Goal: Transaction & Acquisition: Purchase product/service

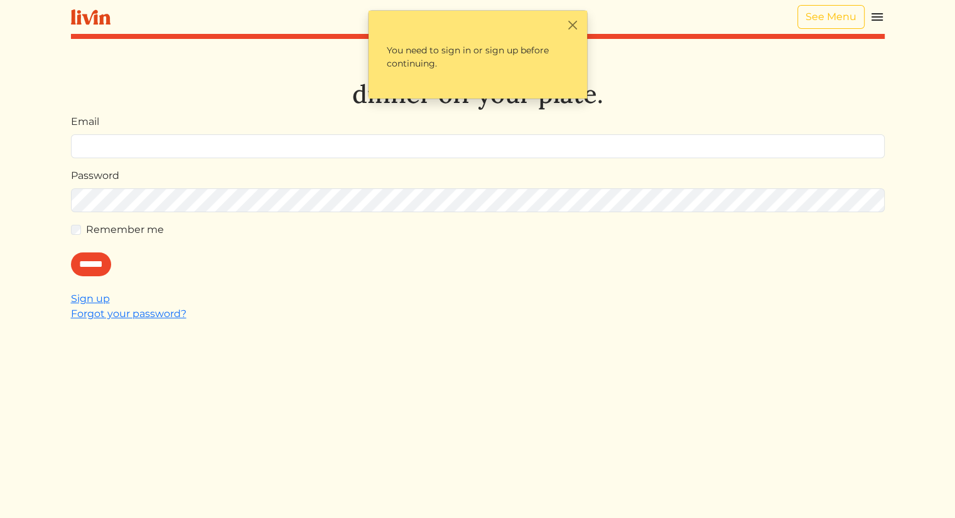
click at [108, 144] on input "Email" at bounding box center [478, 146] width 814 height 24
click at [278, 290] on div "Let's take dinner off your plate. Email Password Remember me ****** Sign up For…" at bounding box center [478, 308] width 814 height 518
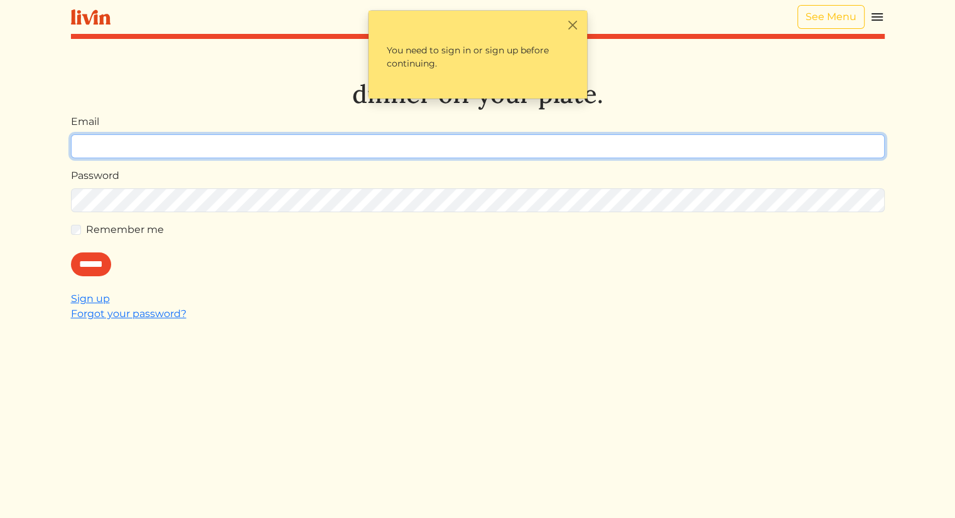
click at [122, 147] on input "Email" at bounding box center [478, 146] width 814 height 24
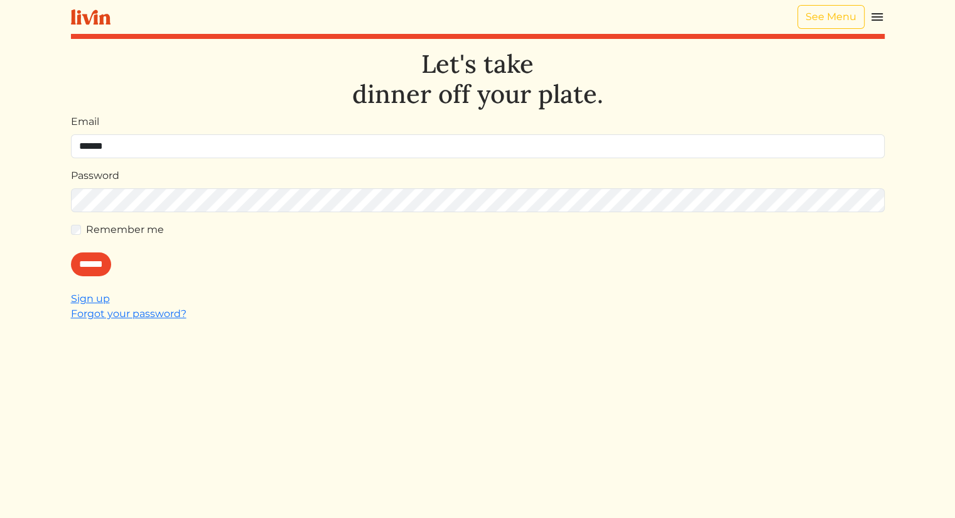
type input "**********"
click at [86, 269] on input "******" at bounding box center [91, 264] width 40 height 24
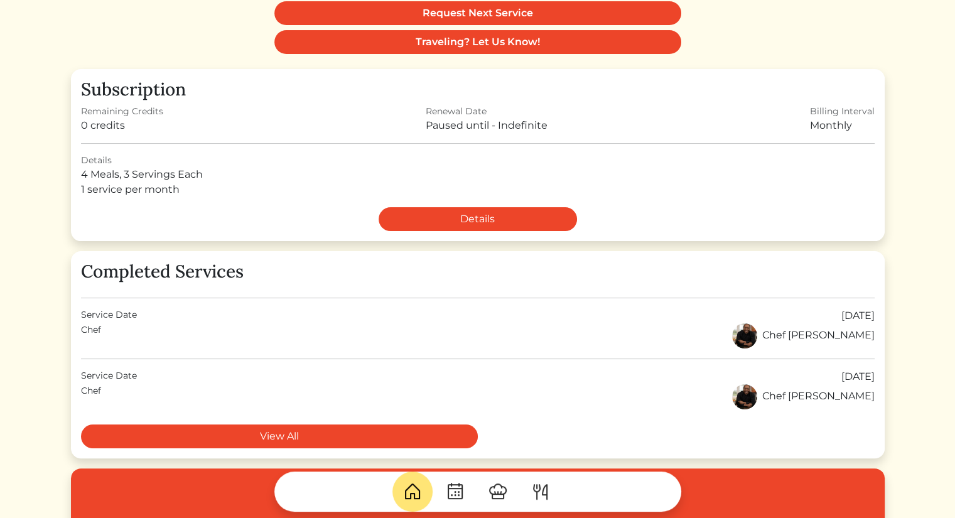
scroll to position [63, 0]
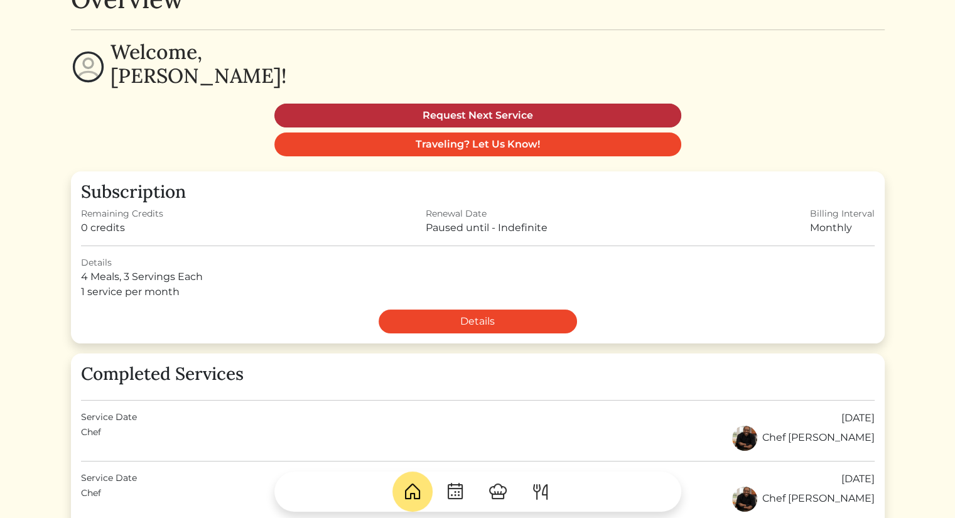
click at [456, 115] on link "Request Next Service" at bounding box center [477, 116] width 407 height 24
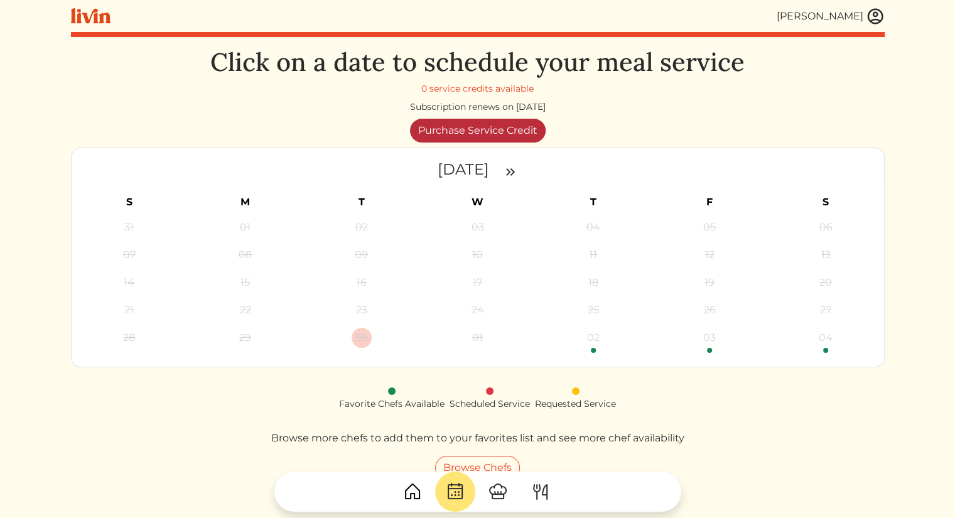
click at [492, 132] on link "Purchase Service Credit" at bounding box center [478, 131] width 136 height 24
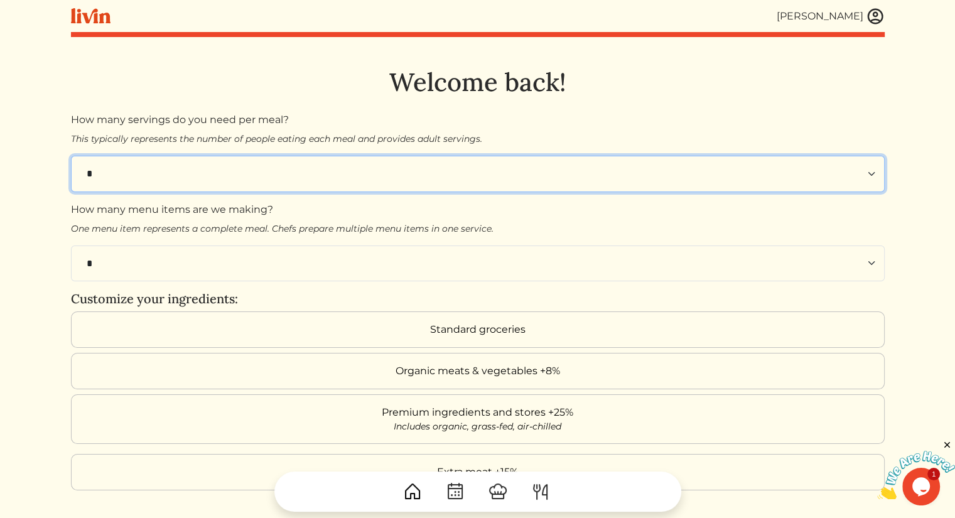
click at [501, 173] on select "* * * * * * * * **" at bounding box center [478, 174] width 814 height 36
select select "*"
click at [71, 156] on select "* * * * * * * * **" at bounding box center [478, 174] width 814 height 36
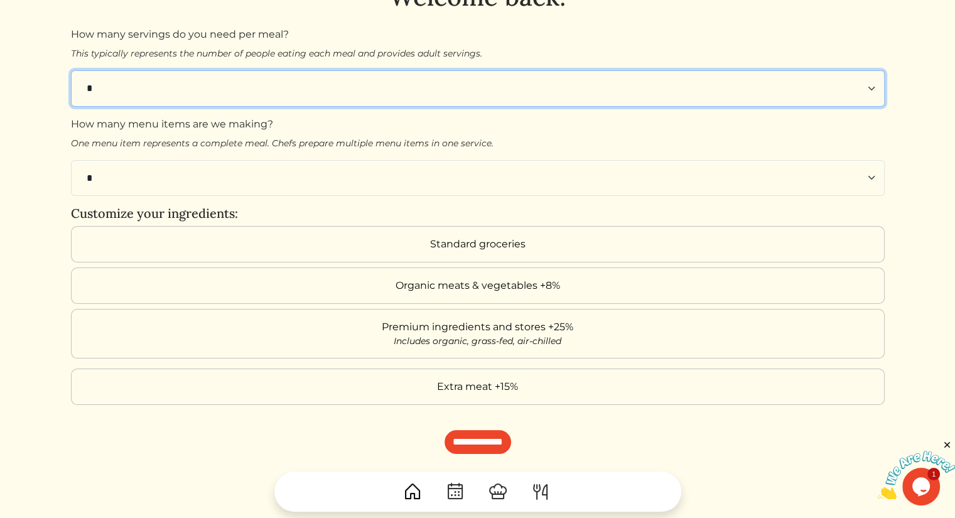
scroll to position [185, 0]
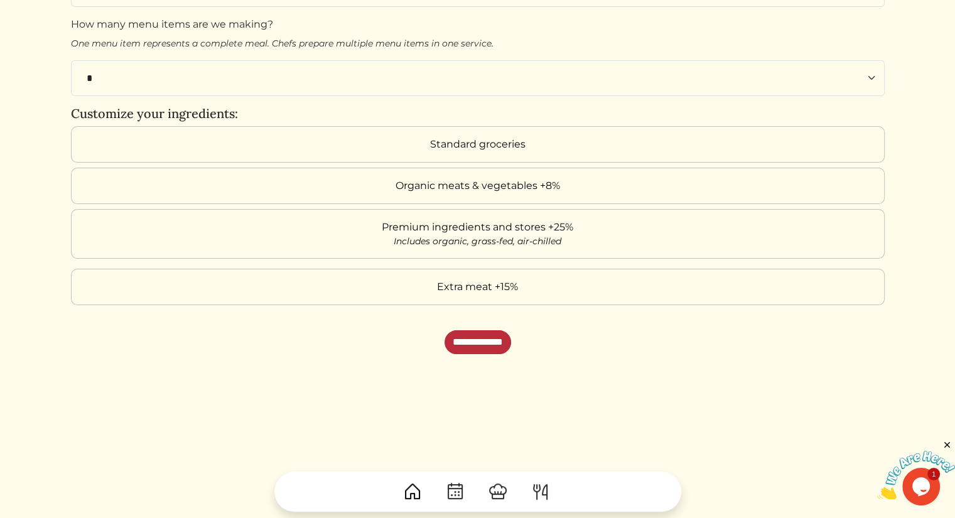
click at [473, 330] on input "**********" at bounding box center [478, 342] width 67 height 24
click at [208, 139] on label "Standard groceries" at bounding box center [478, 144] width 814 height 36
click at [319, 173] on label "Organic meats & vegetables +8%" at bounding box center [478, 186] width 814 height 36
click at [319, 144] on label "Standard groceries" at bounding box center [478, 144] width 814 height 36
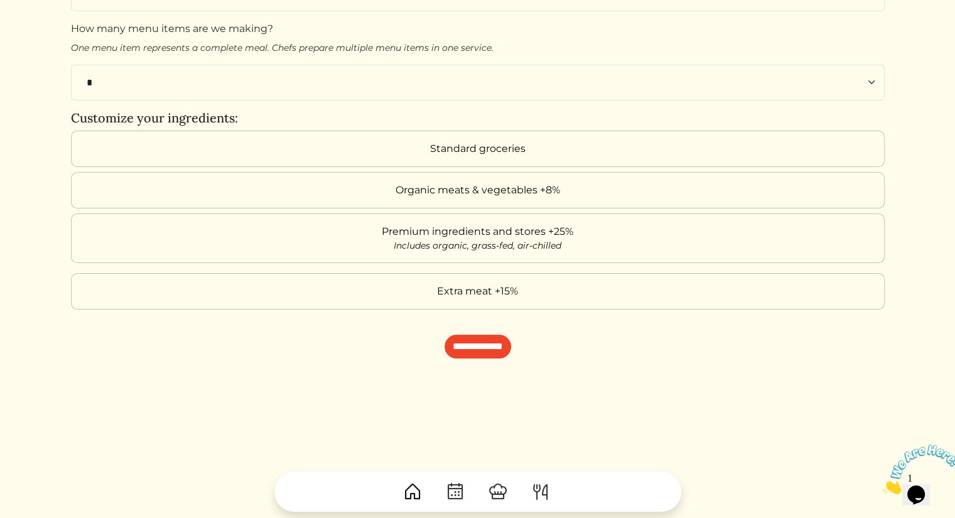
scroll to position [185, 0]
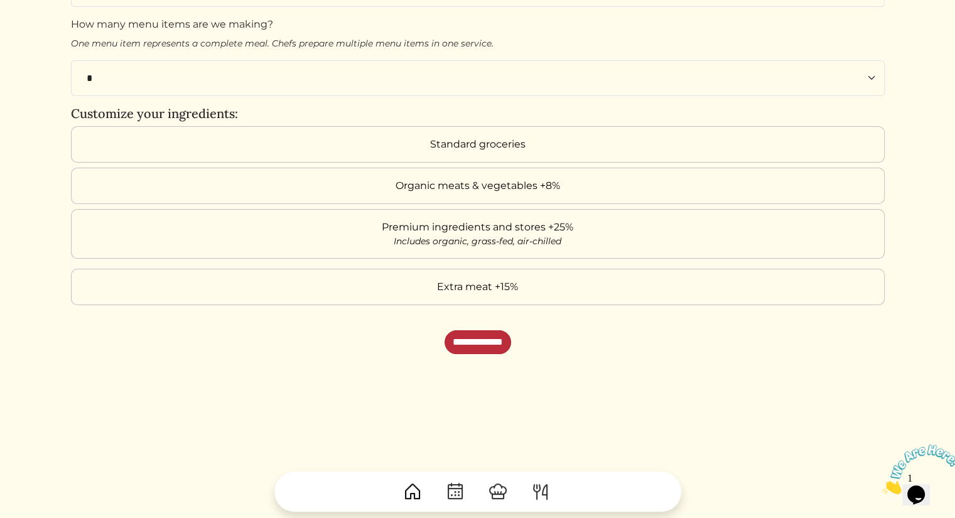
click at [506, 330] on input "**********" at bounding box center [478, 342] width 67 height 24
click at [421, 493] on img at bounding box center [412, 492] width 20 height 20
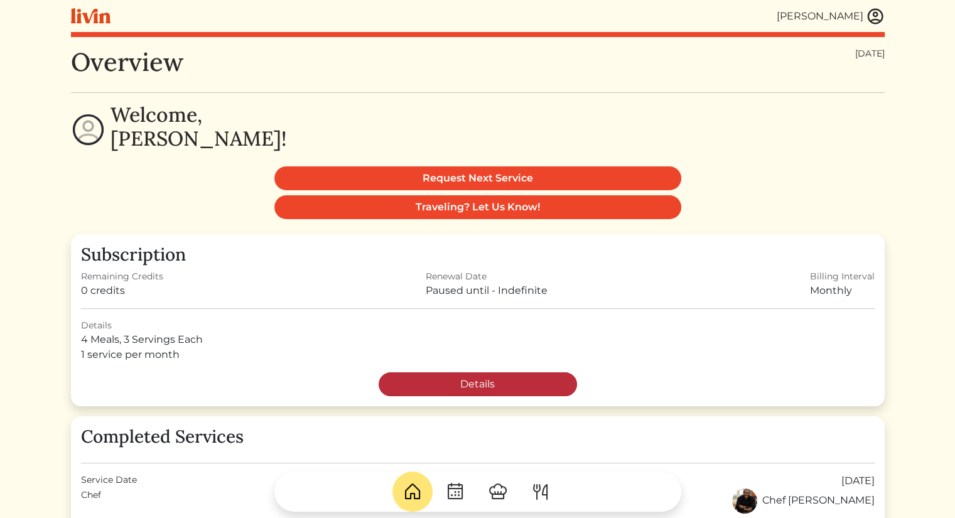
click at [421, 377] on link "Details" at bounding box center [478, 384] width 198 height 24
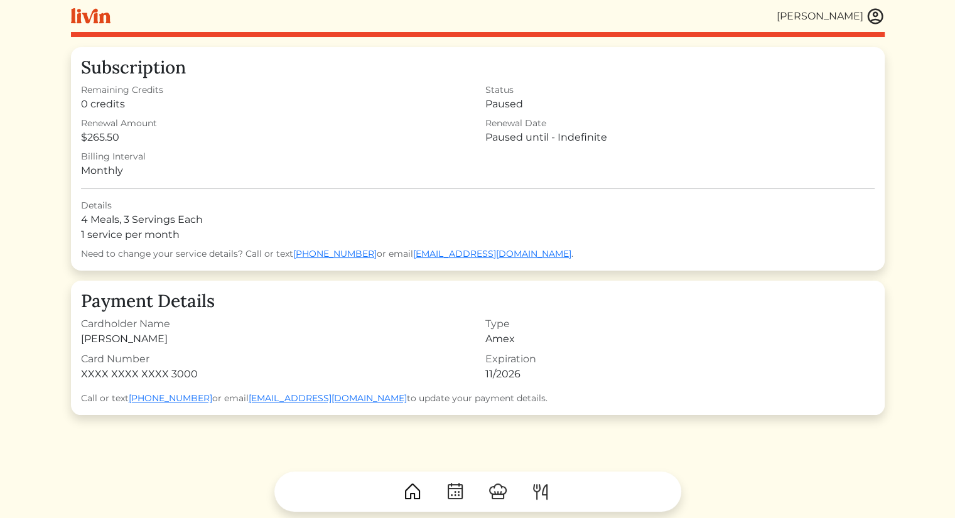
click at [458, 490] on img at bounding box center [455, 492] width 20 height 20
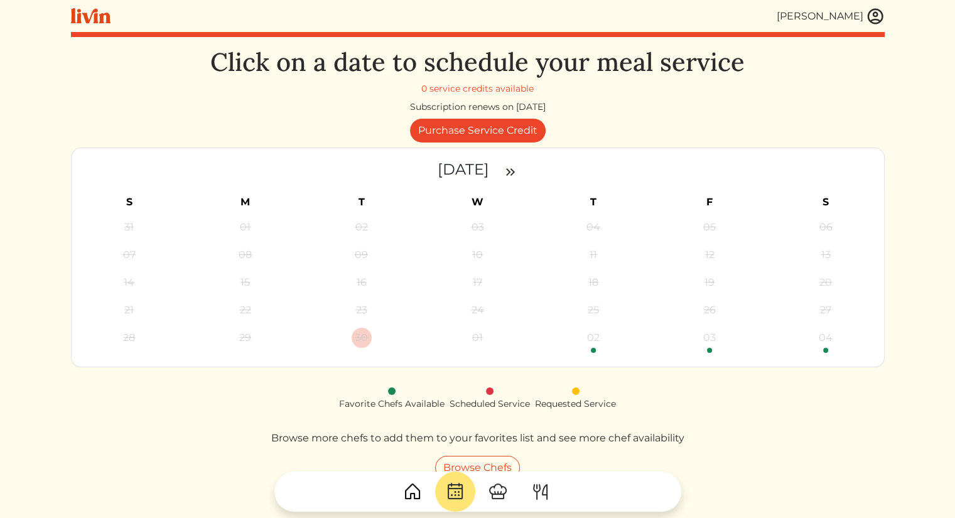
click at [512, 175] on img at bounding box center [510, 171] width 15 height 15
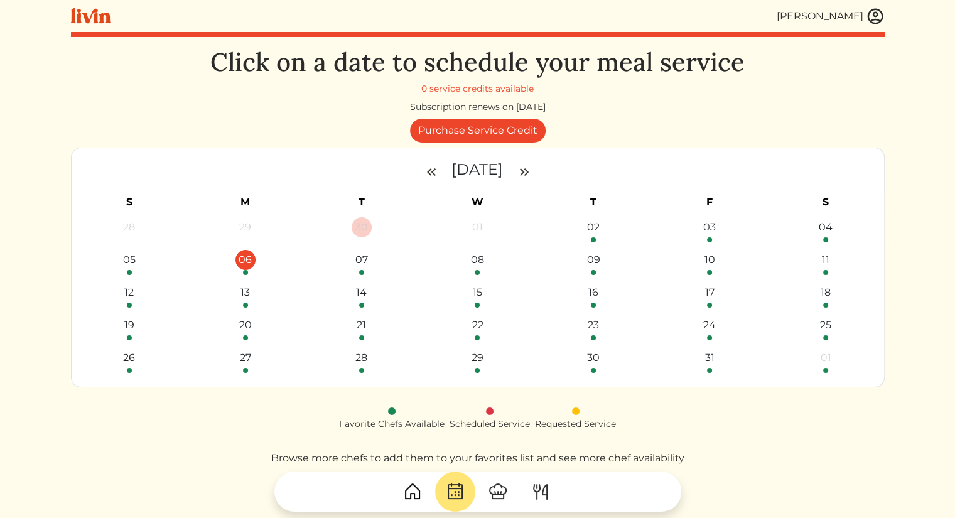
click at [247, 269] on div "06" at bounding box center [245, 260] width 20 height 20
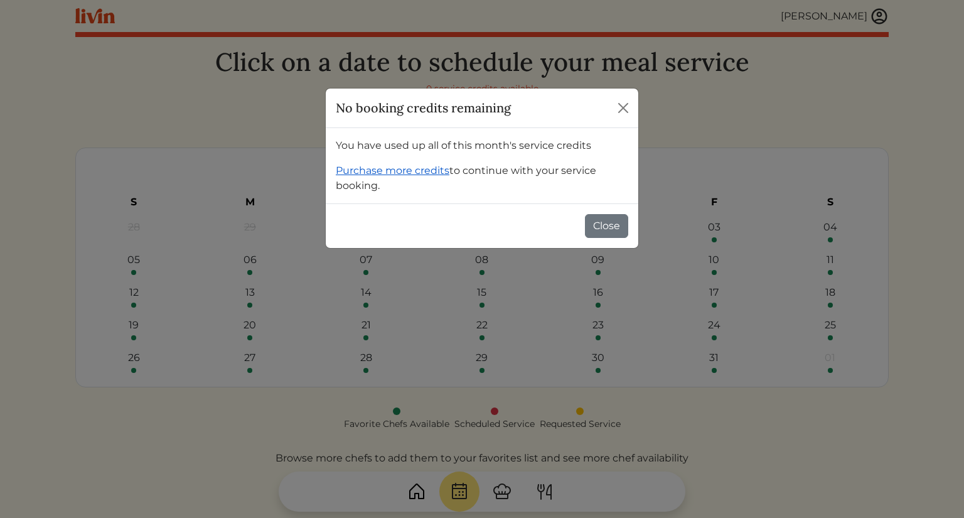
click at [408, 165] on link "Purchase more credits" at bounding box center [393, 170] width 114 height 12
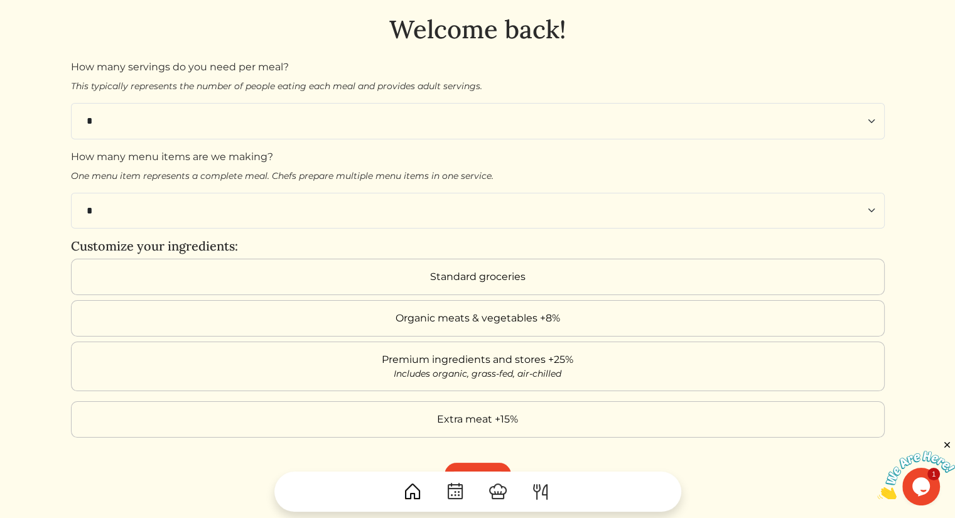
scroll to position [63, 0]
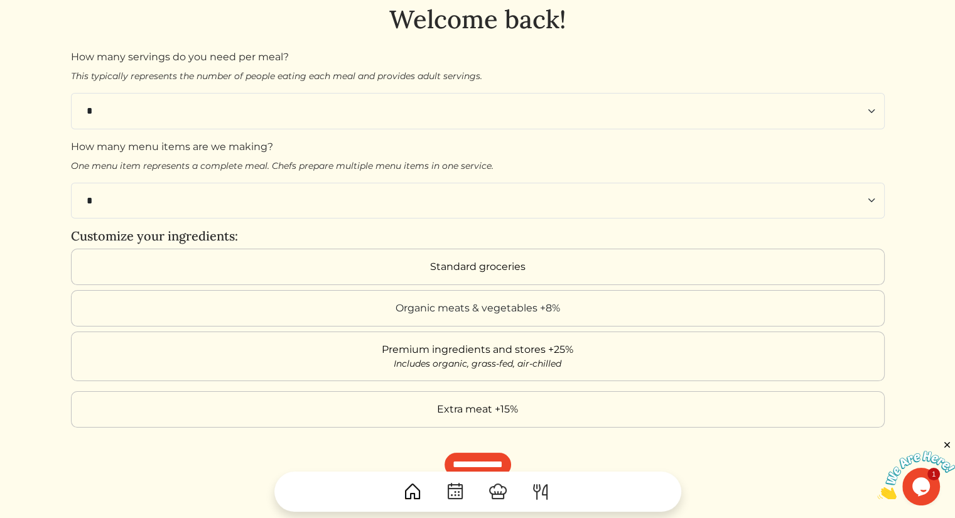
click at [399, 292] on label "Organic meats & vegetables +8%" at bounding box center [478, 308] width 814 height 36
click at [419, 342] on div "Premium ingredients and stores +25%" at bounding box center [477, 349] width 797 height 15
click at [408, 399] on label "Extra meat +15%" at bounding box center [478, 409] width 814 height 36
click at [360, 348] on div "Premium ingredients and stores +25%" at bounding box center [477, 349] width 797 height 15
click at [307, 306] on label "Organic meats & vegetables +8%" at bounding box center [478, 308] width 814 height 36
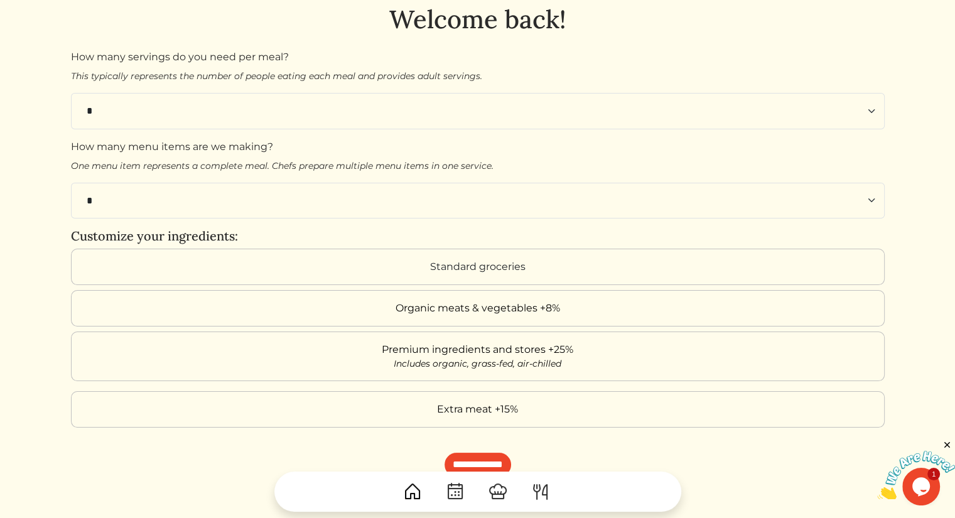
click at [367, 273] on label "Standard groceries" at bounding box center [478, 267] width 814 height 36
click at [352, 391] on label "Extra meat +15%" at bounding box center [478, 409] width 814 height 36
click at [491, 453] on input "**********" at bounding box center [478, 465] width 67 height 24
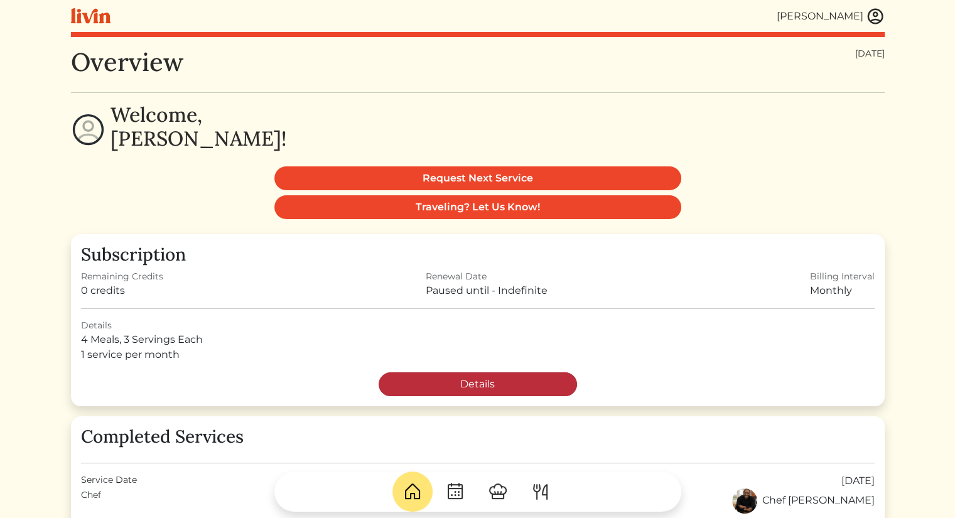
click at [463, 381] on link "Details" at bounding box center [478, 384] width 198 height 24
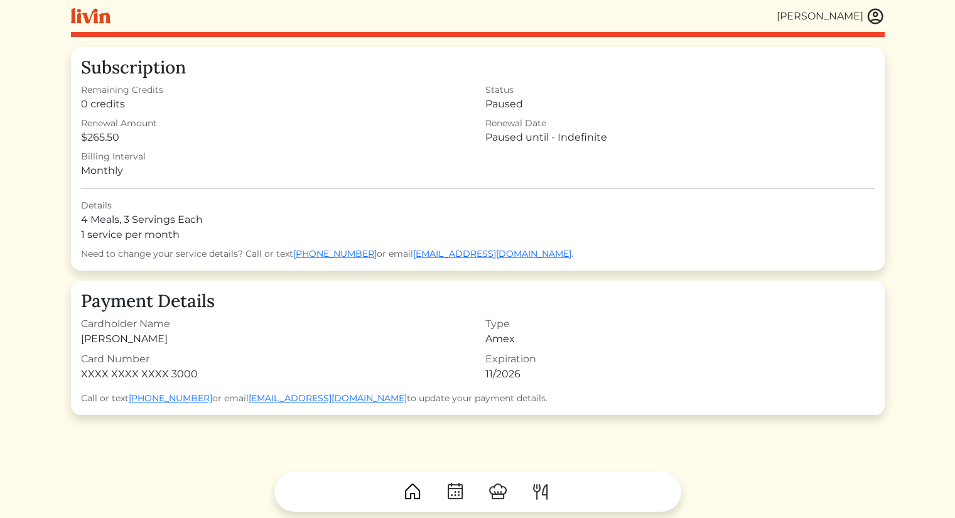
click at [543, 487] on img at bounding box center [541, 492] width 20 height 20
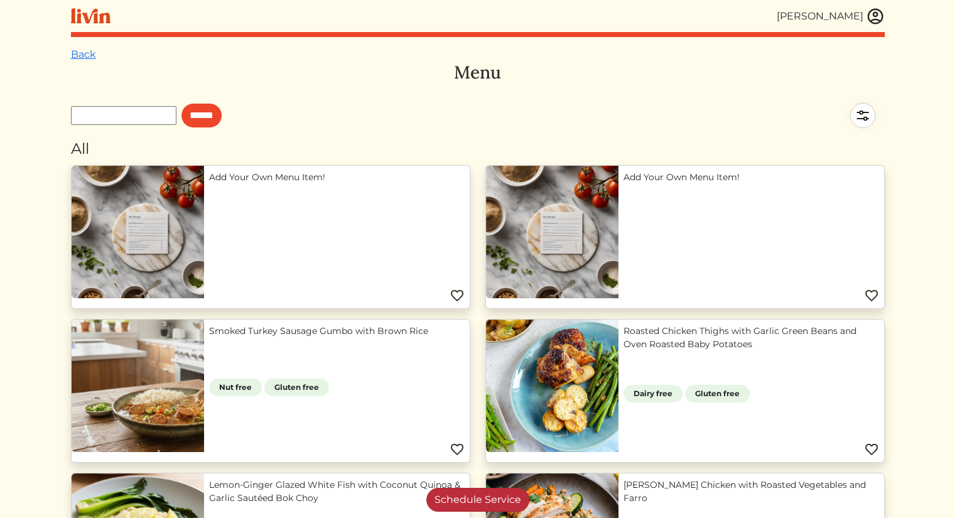
click at [487, 489] on link "Schedule Service" at bounding box center [477, 500] width 103 height 24
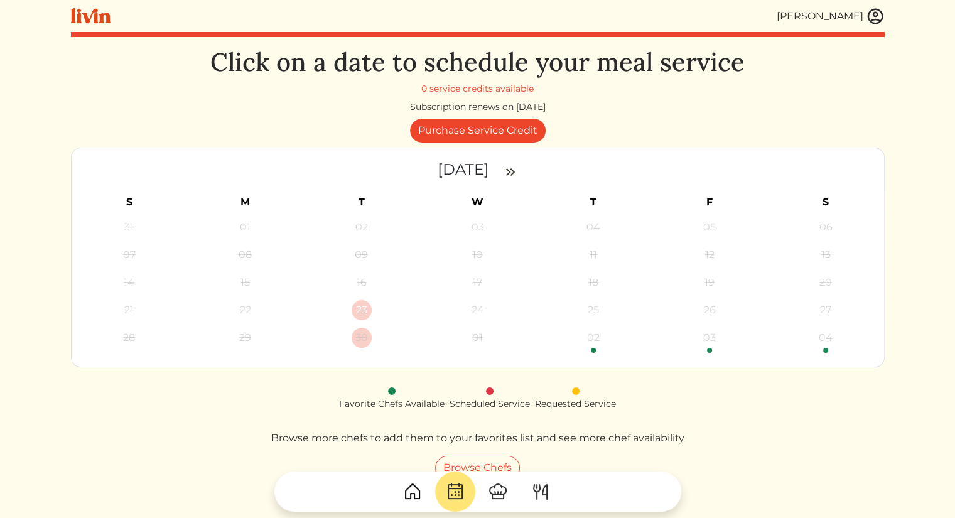
scroll to position [108, 0]
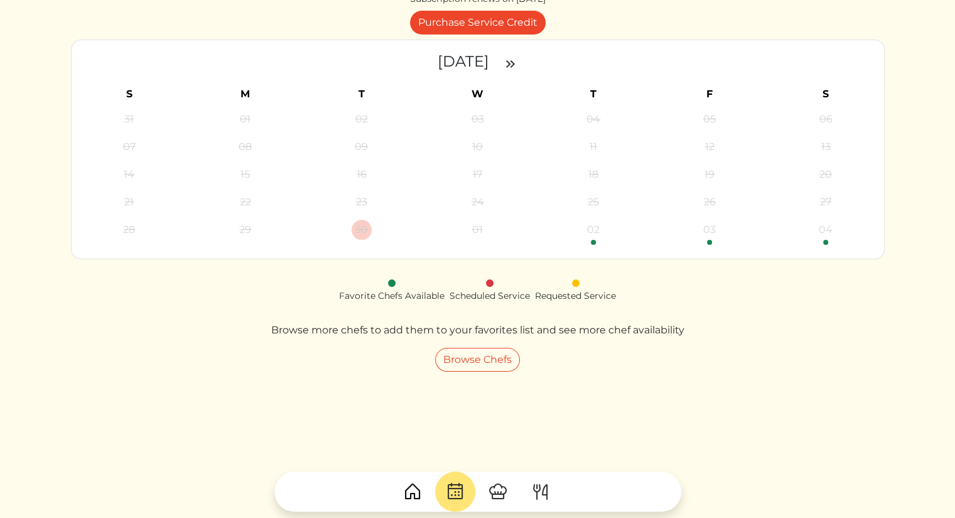
click at [497, 490] on img at bounding box center [498, 492] width 20 height 20
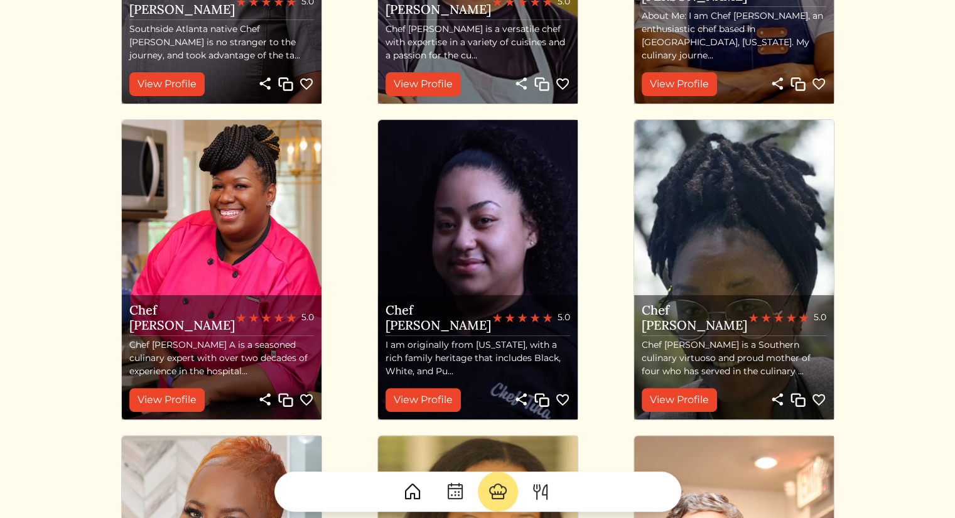
scroll to position [314, 0]
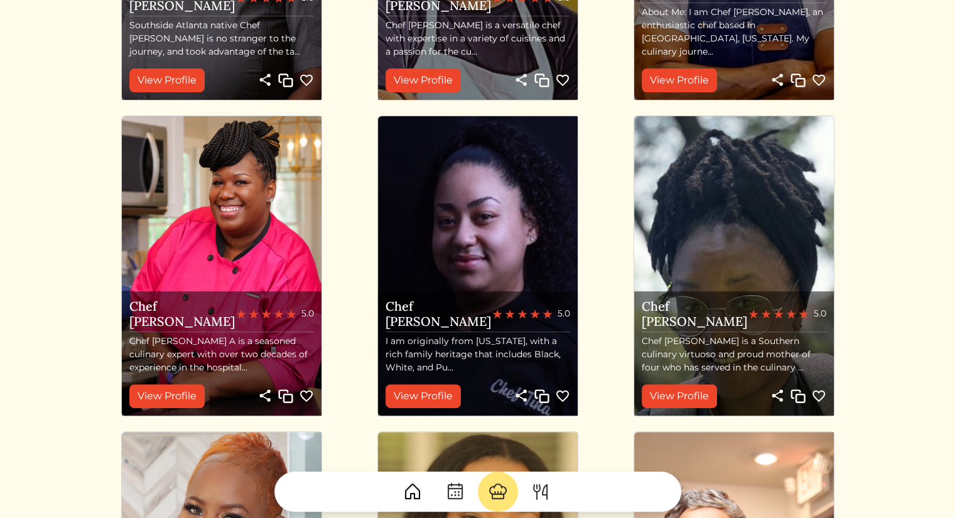
click at [401, 496] on link at bounding box center [412, 492] width 40 height 40
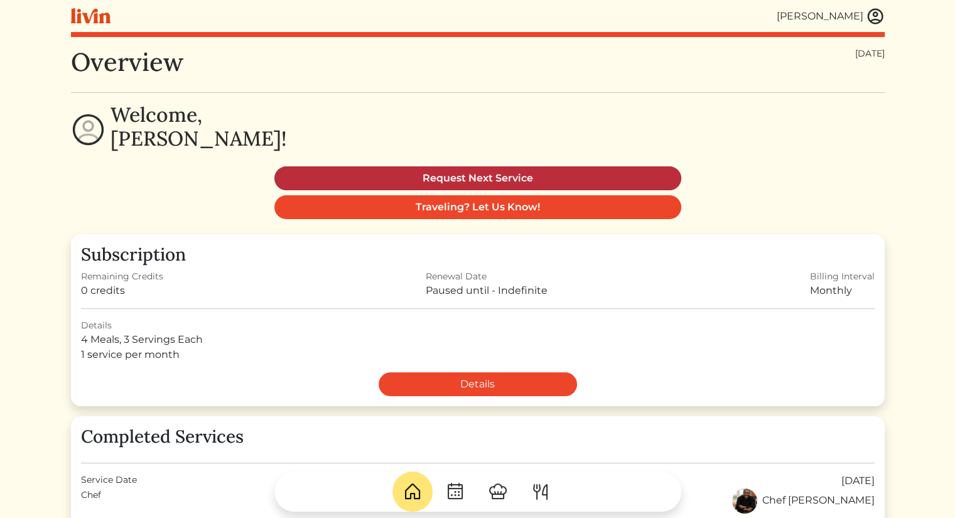
click at [348, 174] on link "Request Next Service" at bounding box center [477, 178] width 407 height 24
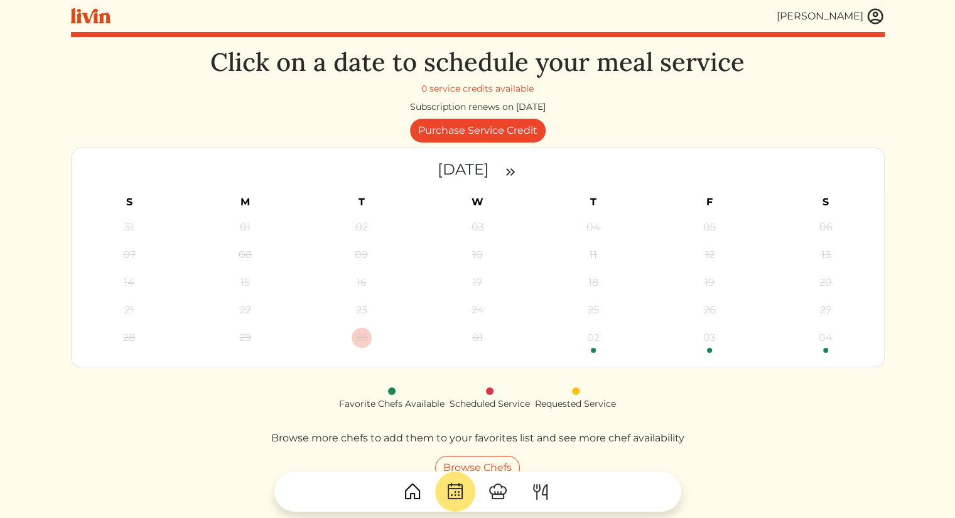
click at [516, 174] on img at bounding box center [510, 171] width 15 height 15
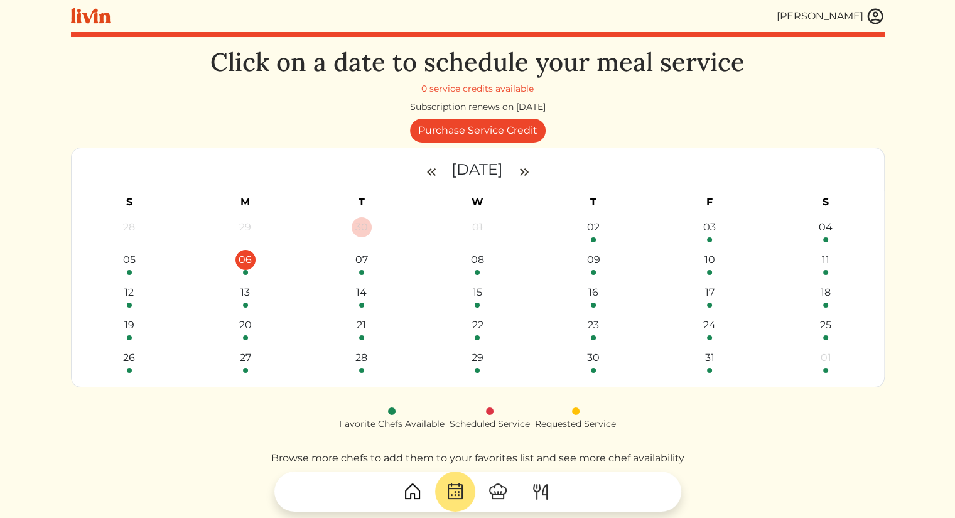
click at [245, 263] on div "06" at bounding box center [245, 260] width 20 height 20
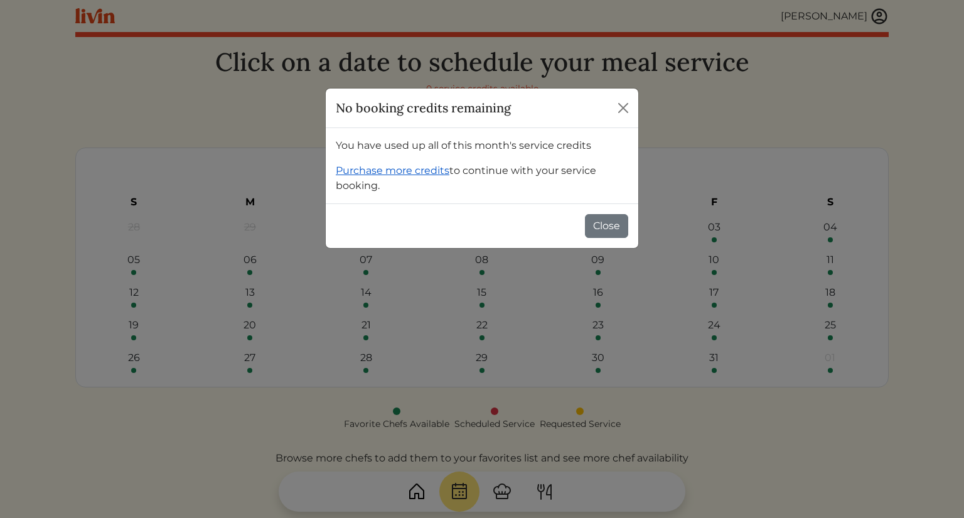
click at [397, 169] on link "Purchase more credits" at bounding box center [393, 170] width 114 height 12
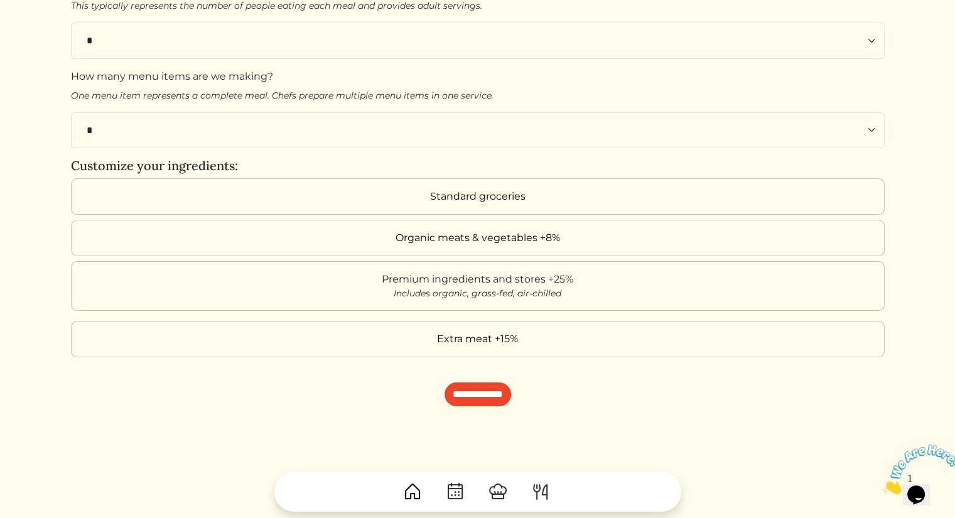
scroll to position [185, 0]
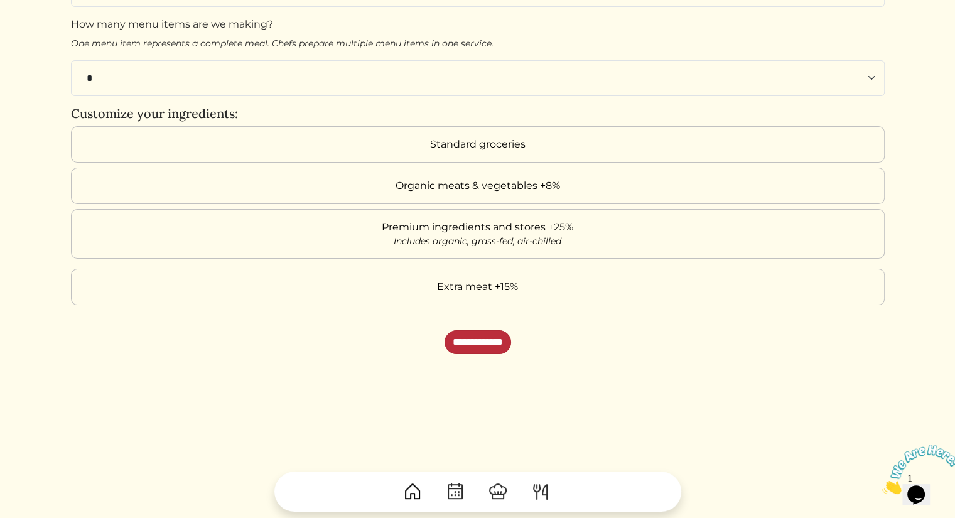
click at [492, 330] on input "**********" at bounding box center [478, 342] width 67 height 24
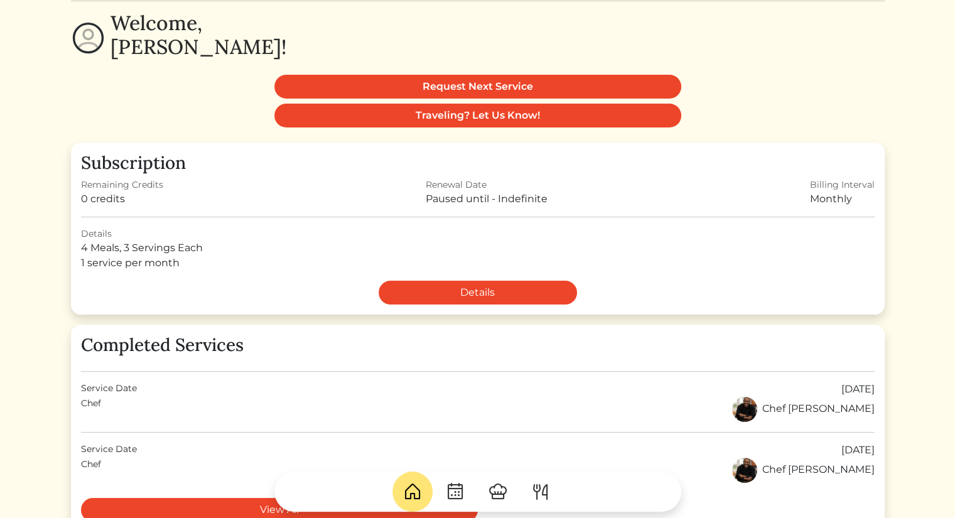
scroll to position [63, 0]
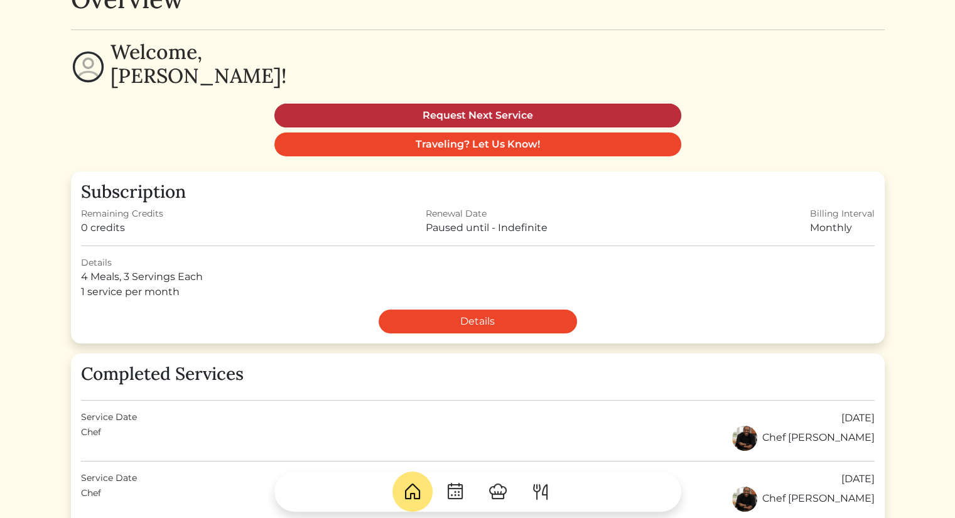
click at [450, 115] on link "Request Next Service" at bounding box center [477, 116] width 407 height 24
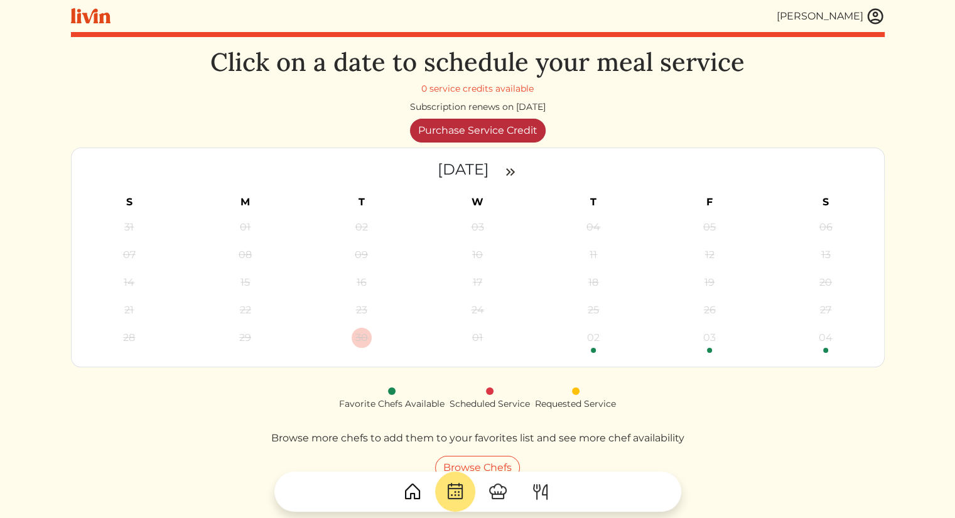
click at [452, 126] on link "Purchase Service Credit" at bounding box center [478, 131] width 136 height 24
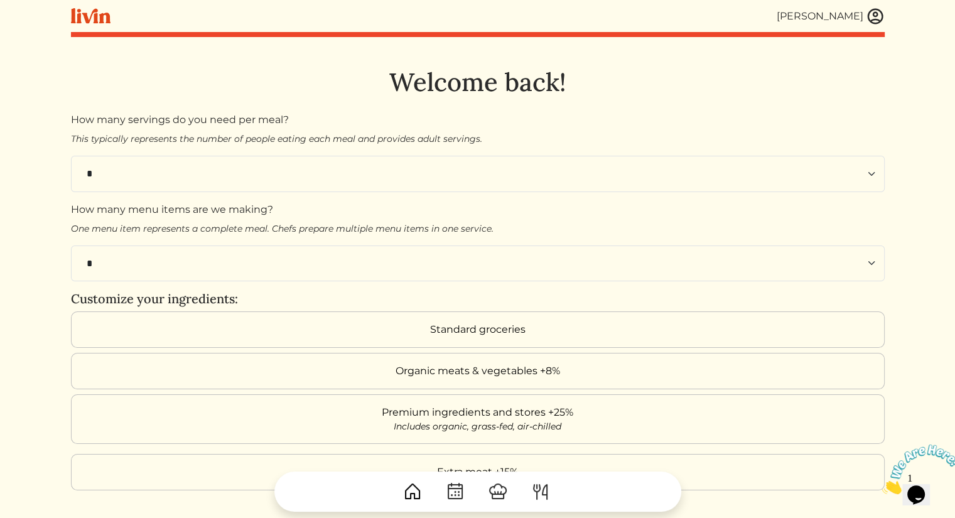
scroll to position [185, 0]
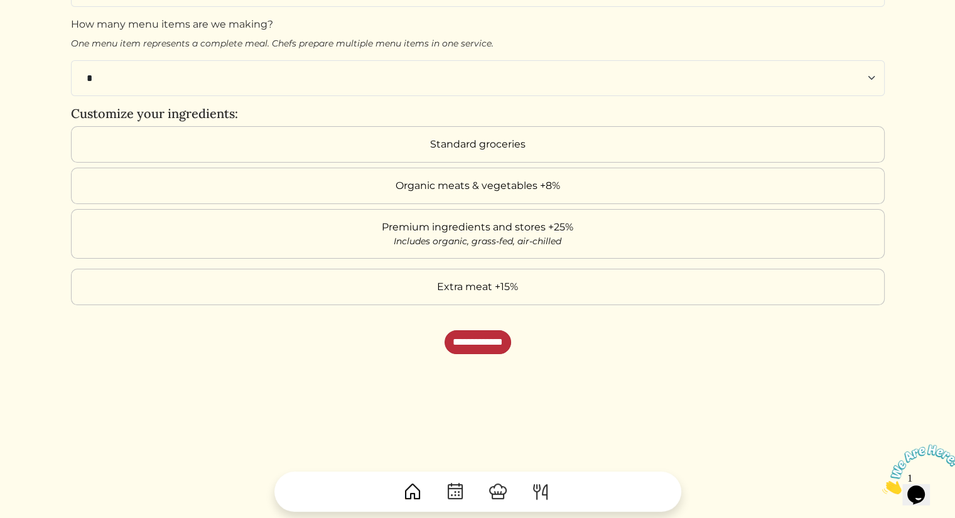
click at [492, 334] on input "**********" at bounding box center [478, 342] width 67 height 24
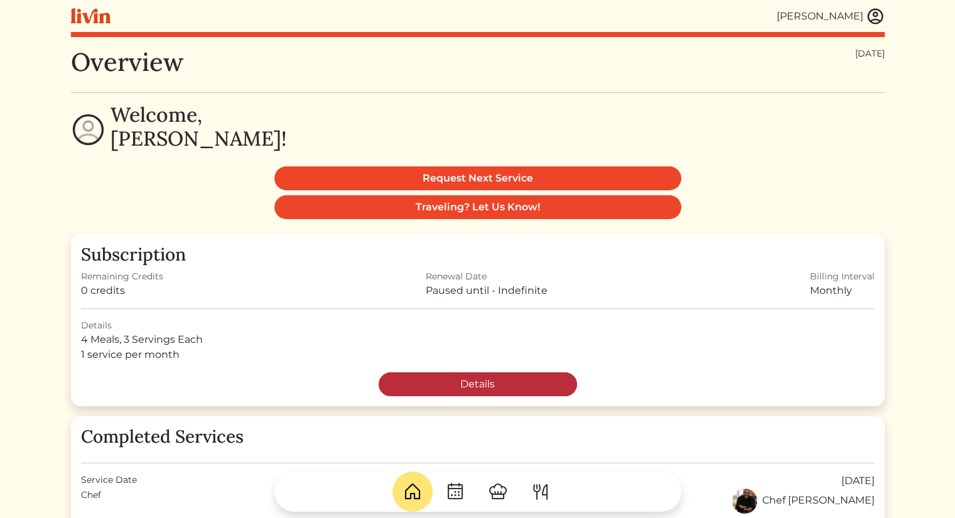
click at [448, 379] on link "Details" at bounding box center [478, 384] width 198 height 24
click at [515, 382] on link "Details" at bounding box center [478, 384] width 198 height 24
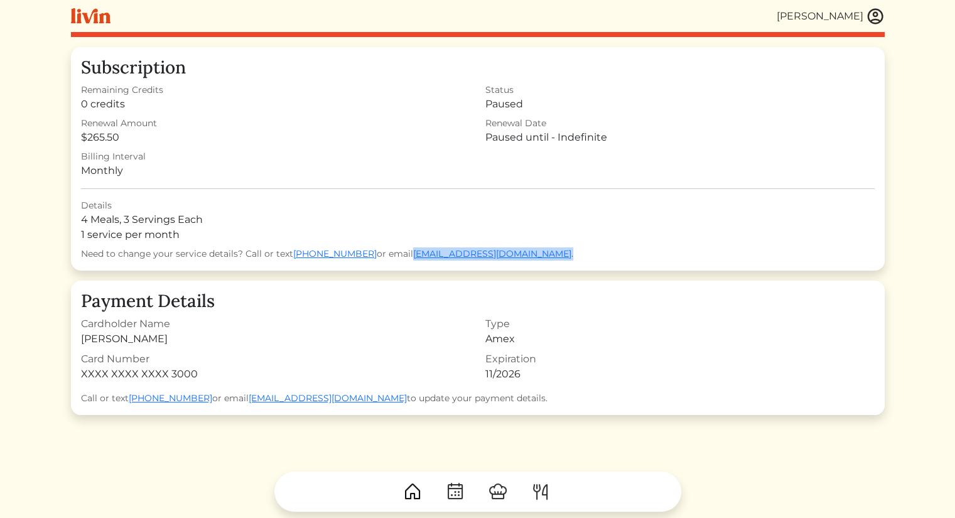
click at [394, 260] on div "Subscription Remaining Credits 0 credits Status Paused Renewal Amount $265.50 R…" at bounding box center [478, 159] width 814 height 224
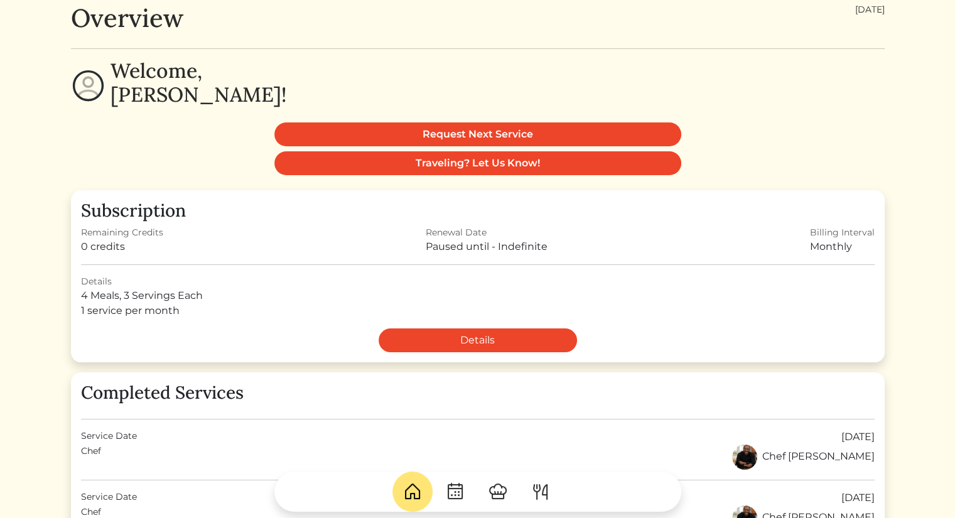
scroll to position [40, 0]
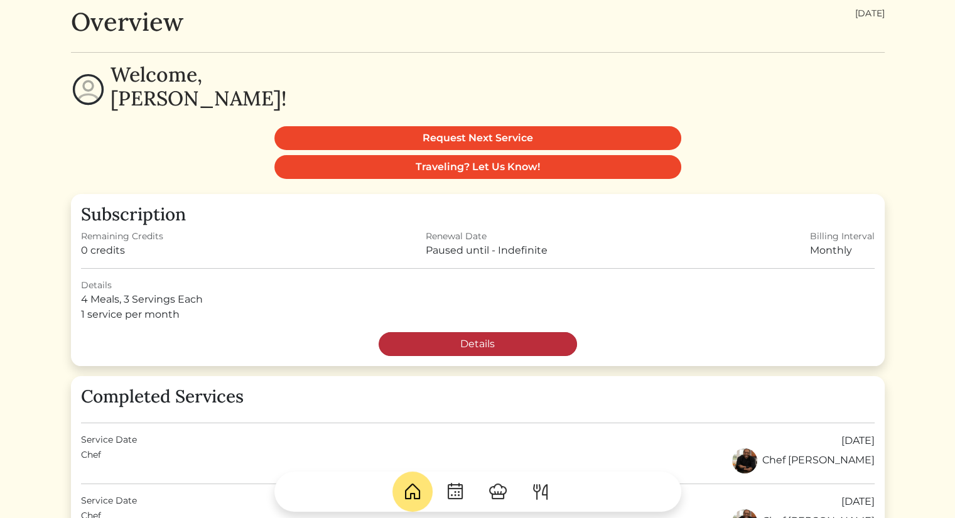
click at [474, 343] on link "Details" at bounding box center [478, 344] width 198 height 24
